Goal: Check status

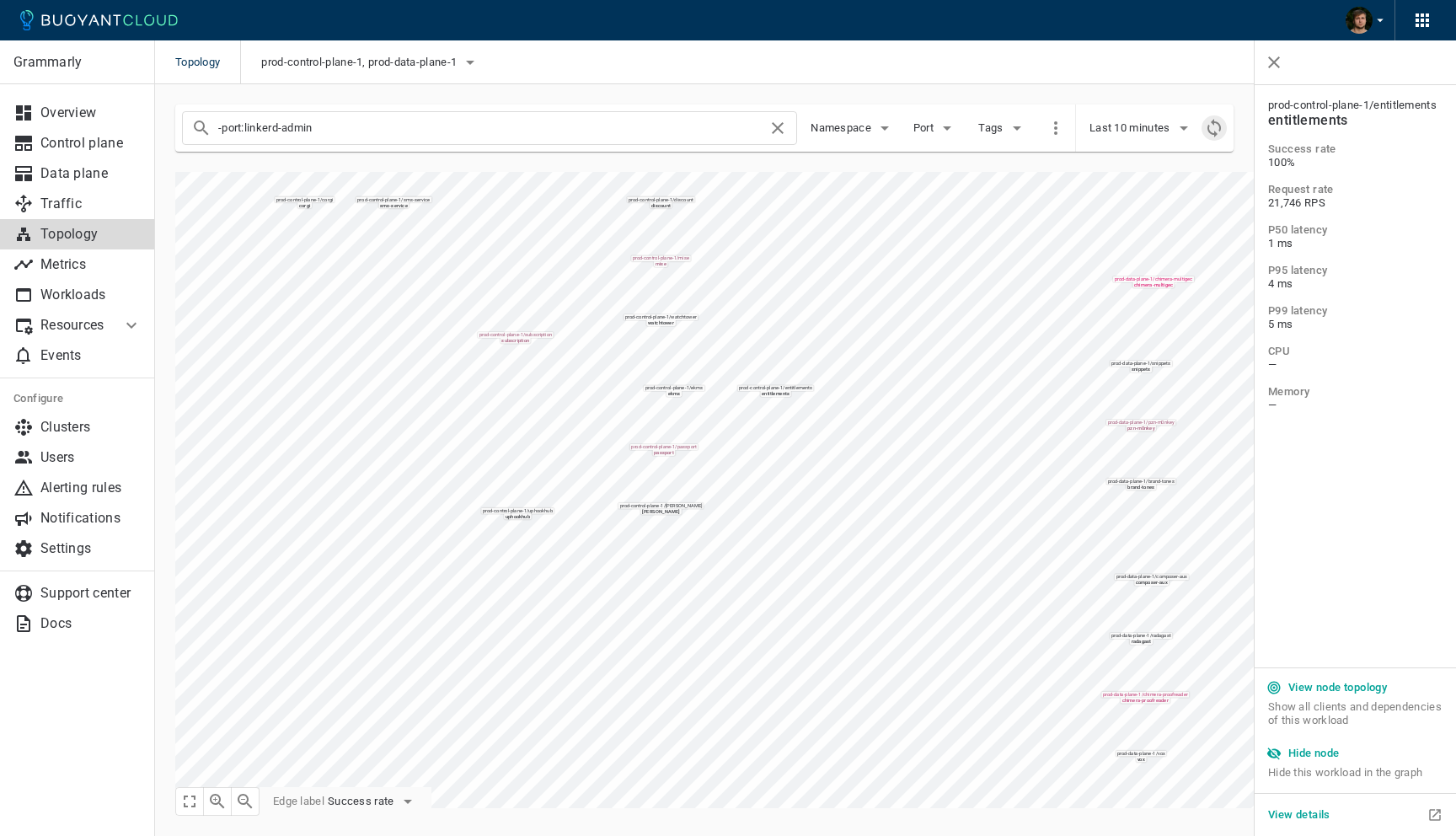
click at [1214, 123] on icon "Refresh metrics" at bounding box center [1214, 127] width 20 height 20
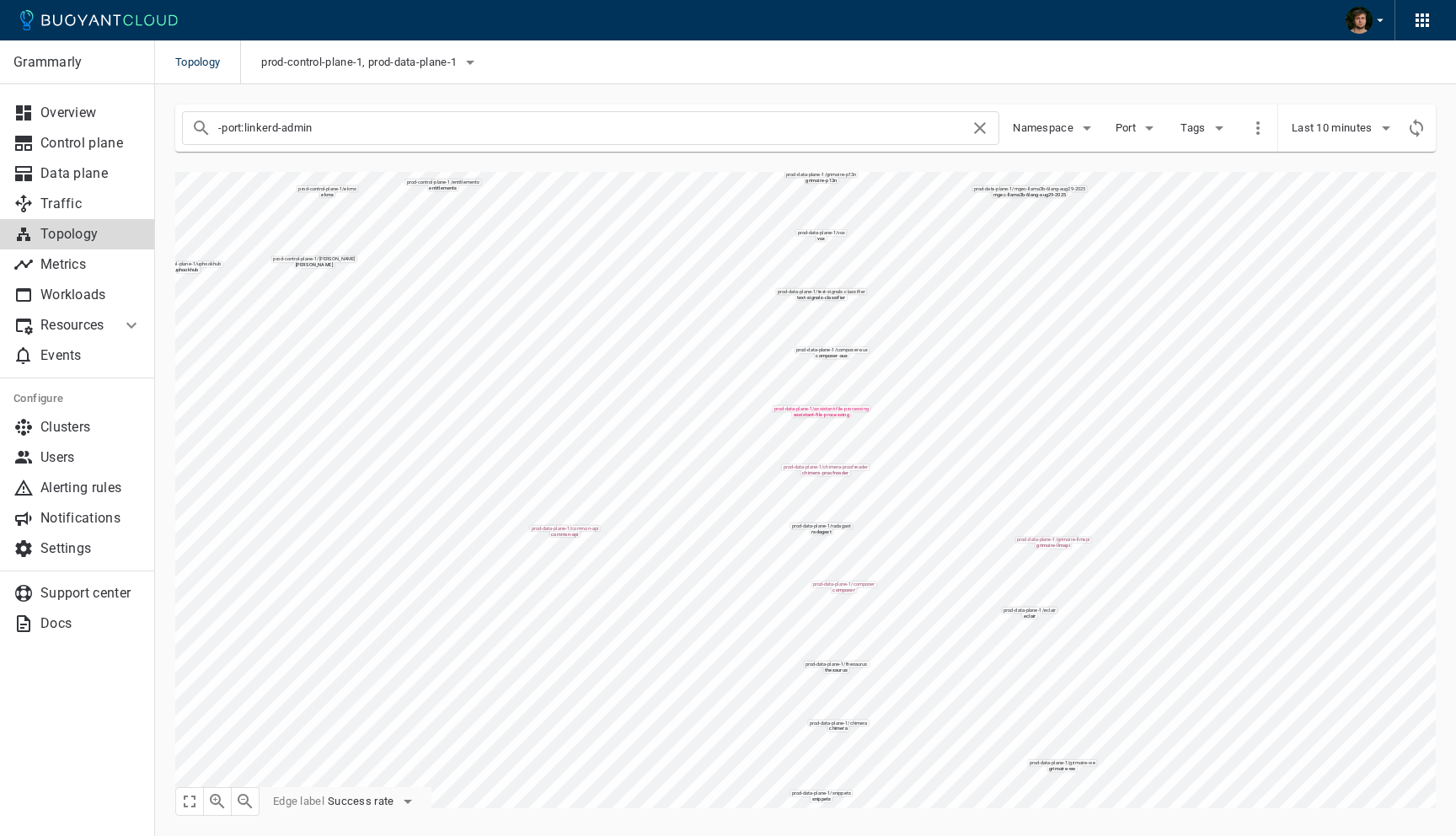
click at [554, 138] on div "-port:linkerd-admin Namespace Port Tags Last 10 minutes prod-data-plane-1 / [PE…" at bounding box center [795, 446] width 1281 height 723
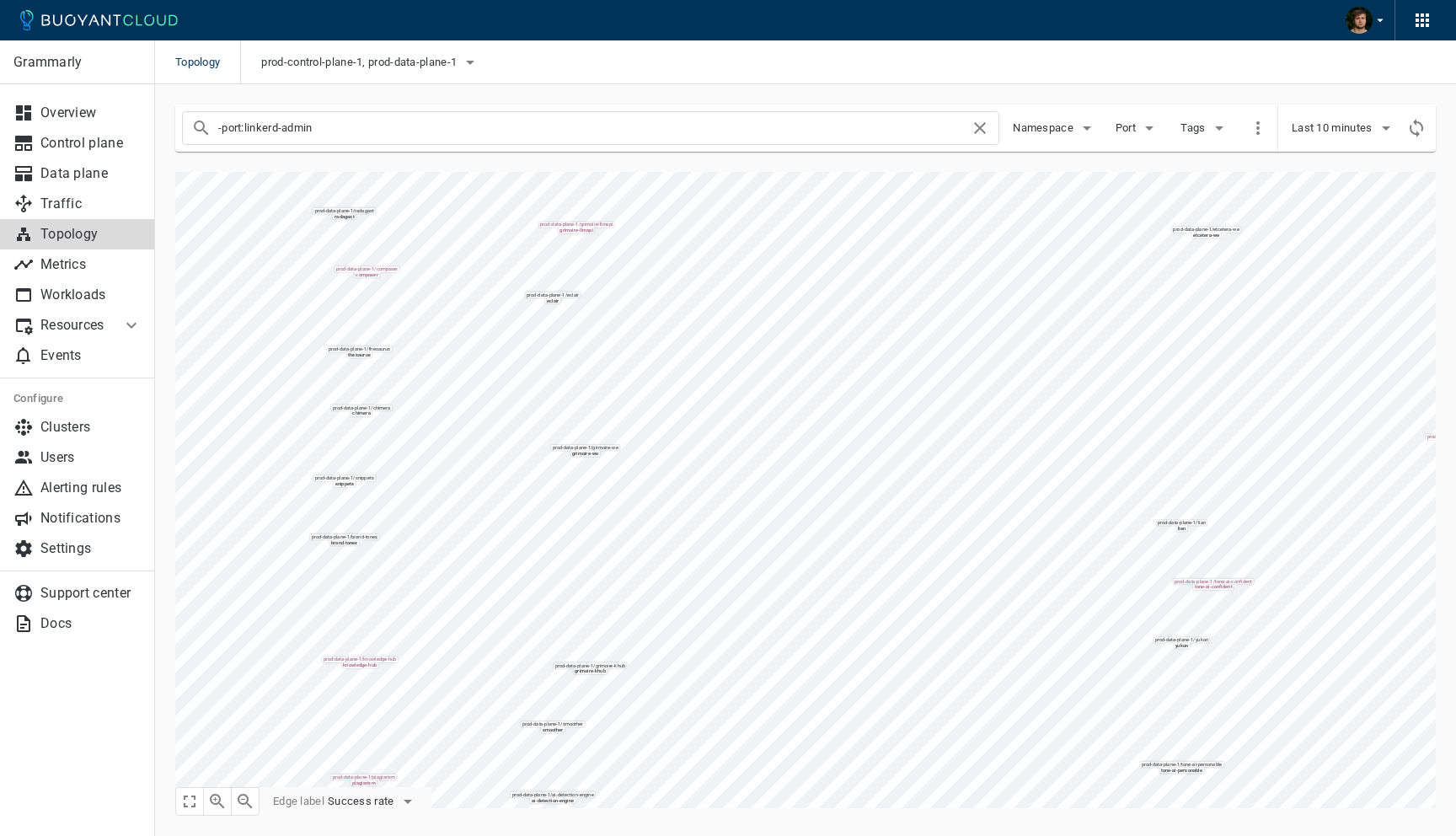
click at [572, 130] on div "-port:linkerd-admin Namespace Port Tags Last 10 minutes prod-data-plane-1 / [PE…" at bounding box center [795, 446] width 1281 height 723
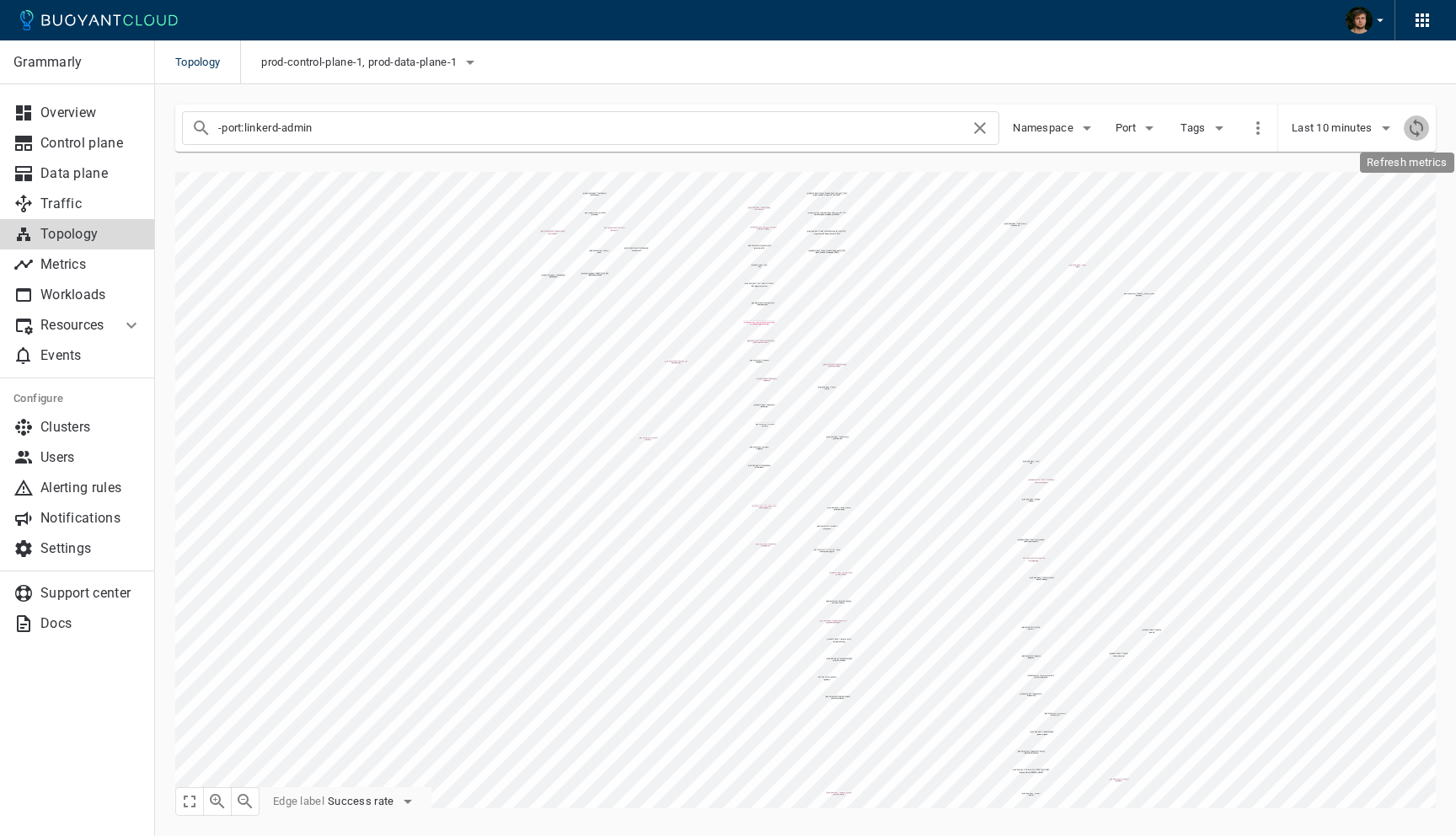
click at [1404, 127] on button "Refresh metrics" at bounding box center [1416, 127] width 25 height 25
click at [383, 792] on button "Success rate" at bounding box center [373, 801] width 90 height 25
click at [388, 772] on li "Request rate" at bounding box center [396, 770] width 134 height 31
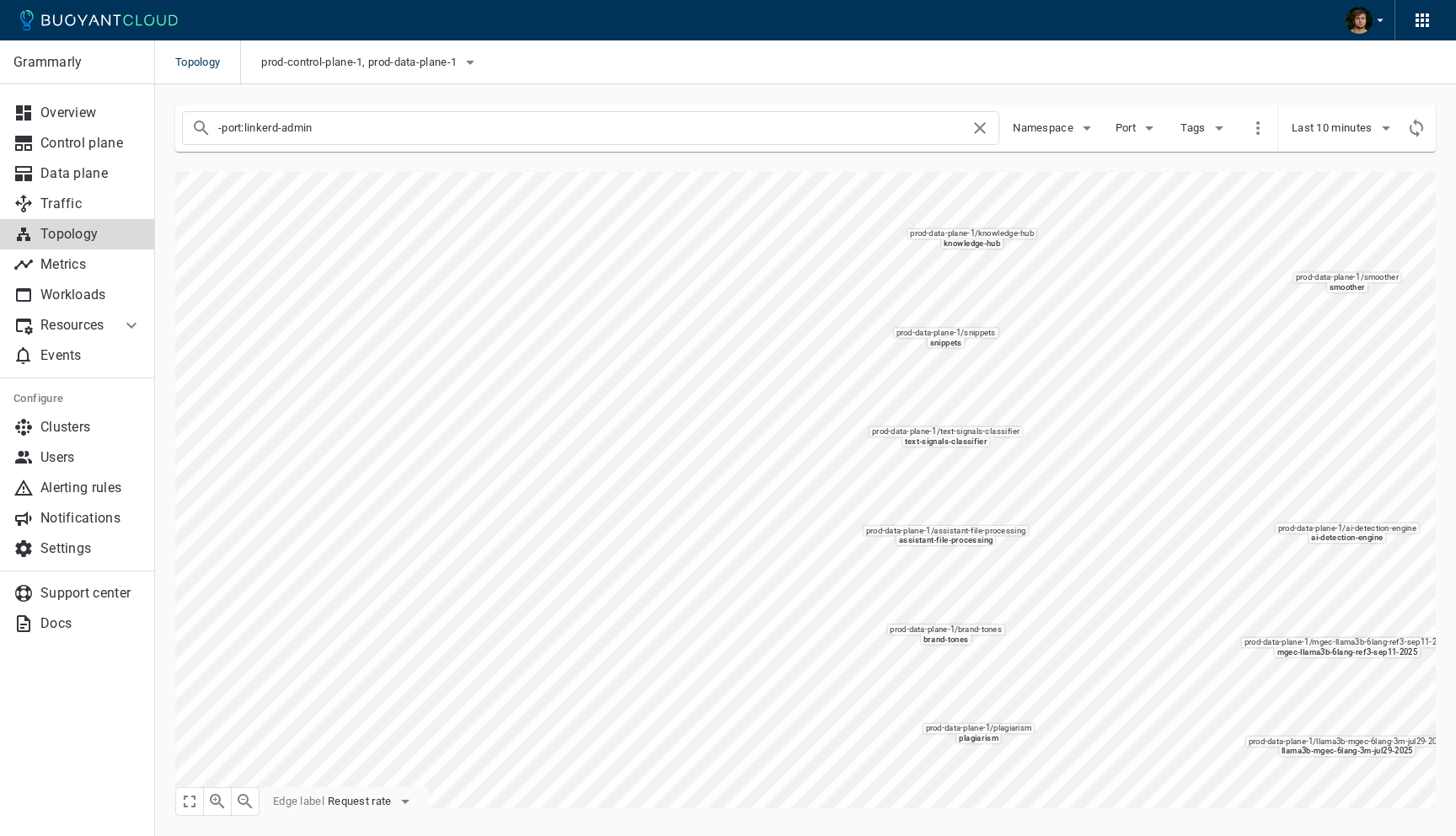
click at [481, 835] on main "Topology prod-control-plane-1, prod-data-plane-1 Grammarly Overview Control pla…" at bounding box center [806, 418] width 1301 height 836
